Goal: Information Seeking & Learning: Learn about a topic

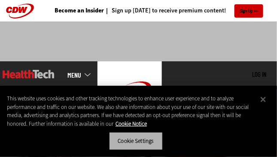
drag, startPoint x: 155, startPoint y: 137, endPoint x: 149, endPoint y: 139, distance: 6.8
click at [149, 139] on button "Cookie Settings" at bounding box center [136, 141] width 54 height 18
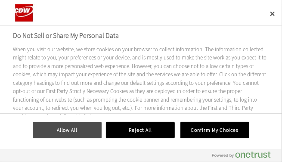
click at [93, 132] on button "Allow All" at bounding box center [67, 130] width 69 height 16
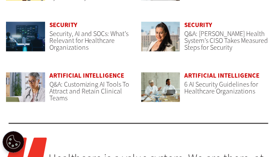
scroll to position [692, 0]
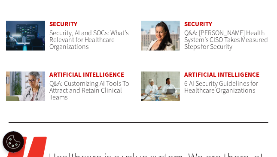
click at [86, 93] on span "Q&A: Customizing AI Tools To Attract and Retain Clinical Teams" at bounding box center [89, 90] width 80 height 23
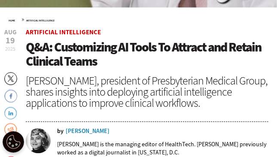
scroll to position [420, 0]
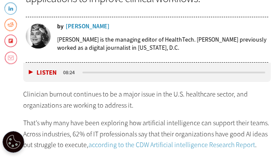
click at [30, 71] on button "Listen" at bounding box center [43, 73] width 28 height 6
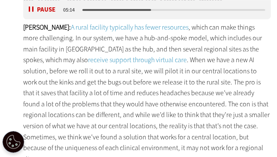
scroll to position [975, 0]
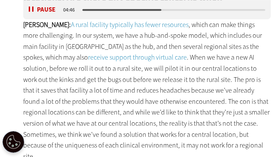
click at [32, 12] on button "Pause" at bounding box center [42, 9] width 27 height 6
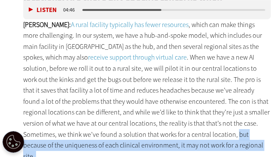
drag, startPoint x: 160, startPoint y: 121, endPoint x: 223, endPoint y: 141, distance: 65.8
drag, startPoint x: 160, startPoint y: 125, endPoint x: 177, endPoint y: 131, distance: 17.7
click at [177, 131] on p "[PERSON_NAME]: A rural facility typically has fewer resources , which can make …" at bounding box center [147, 90] width 248 height 143
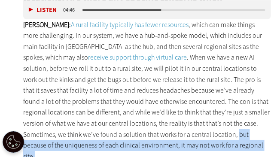
copy p "but because of the uniqueness of each clinical environment, it may not work for…"
